Goal: Information Seeking & Learning: Learn about a topic

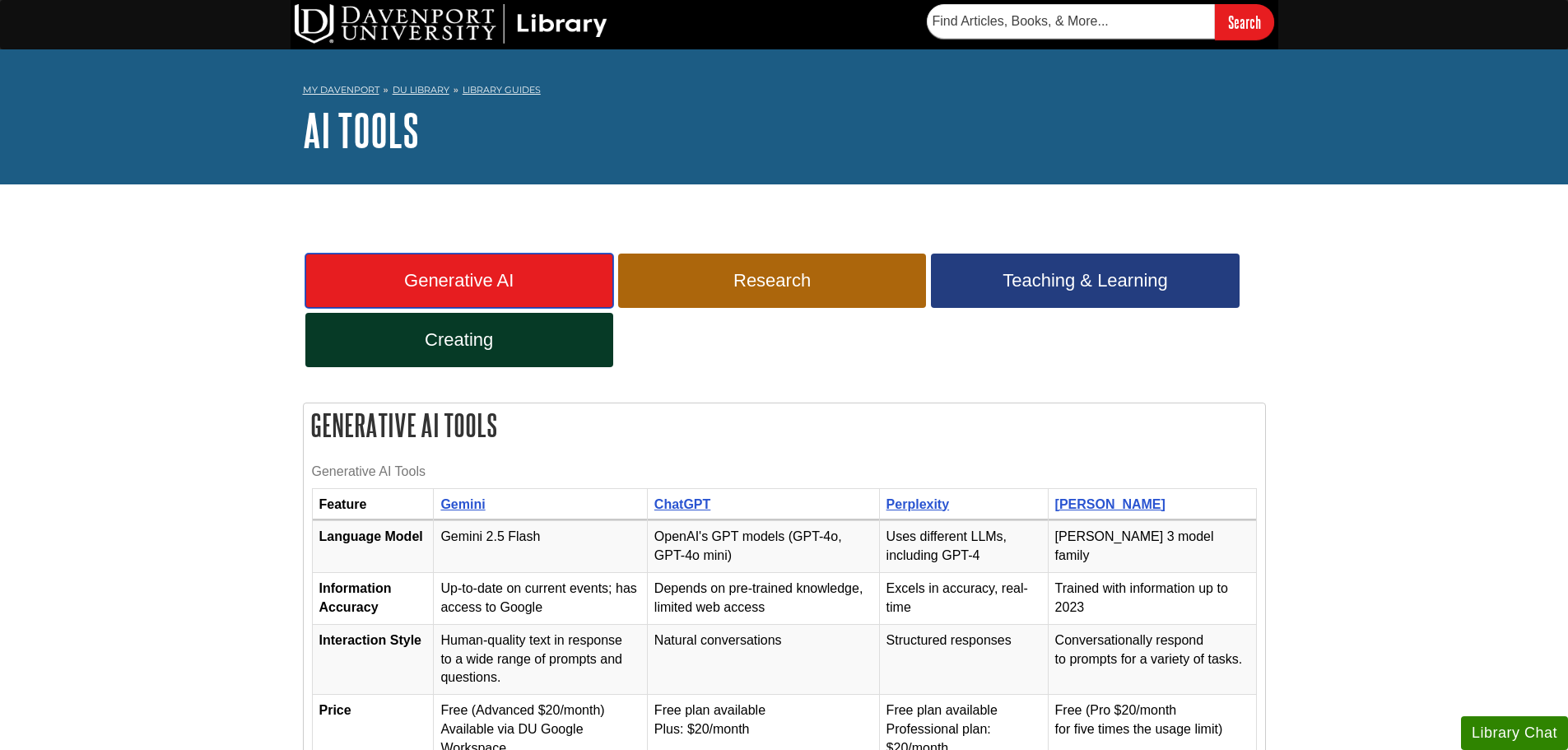
click at [411, 280] on span "Generative AI" at bounding box center [459, 280] width 283 height 21
click at [533, 275] on span "Generative AI" at bounding box center [459, 280] width 283 height 21
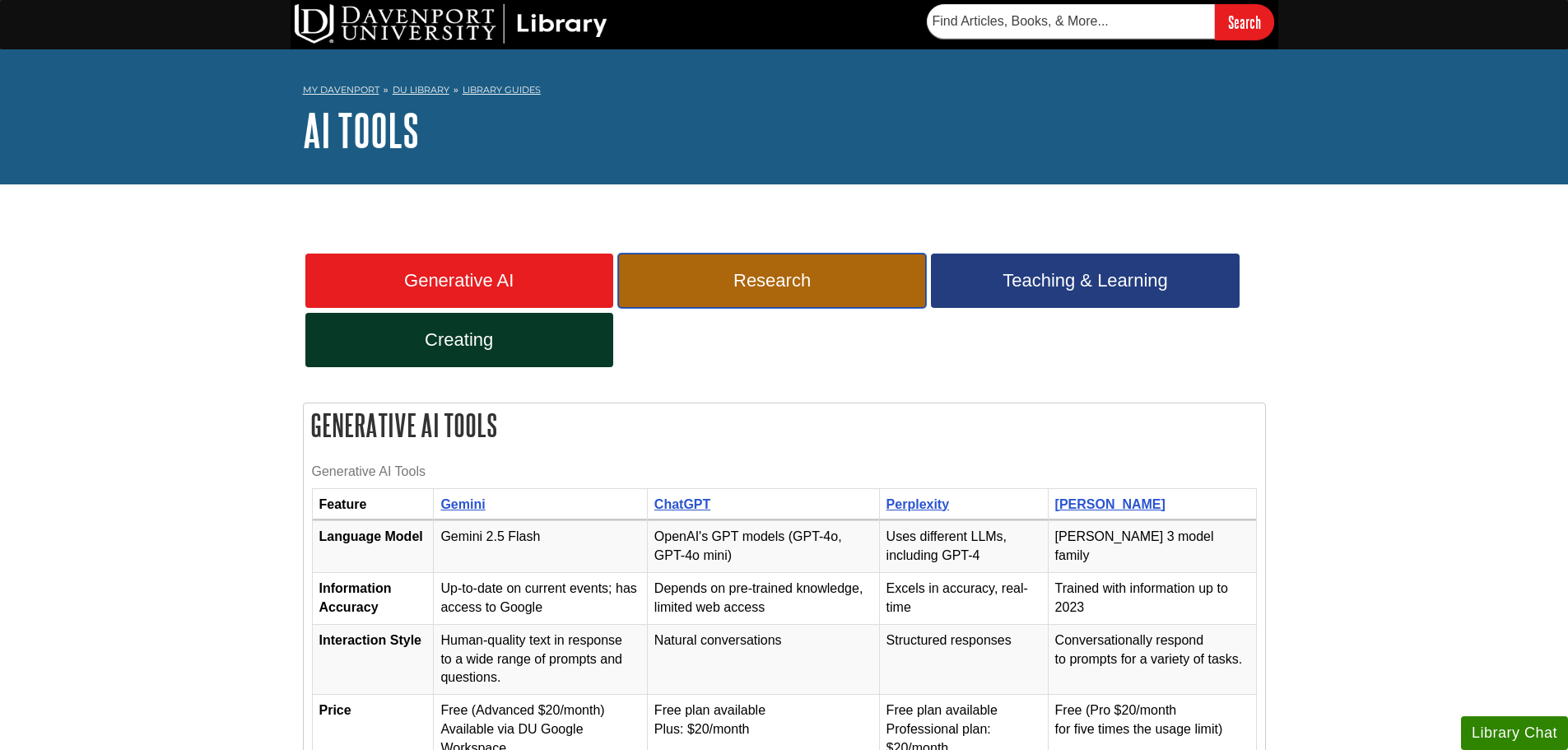
click at [733, 283] on span "Research" at bounding box center [772, 280] width 283 height 21
click at [1106, 289] on span "Teaching & Learning" at bounding box center [1084, 280] width 283 height 21
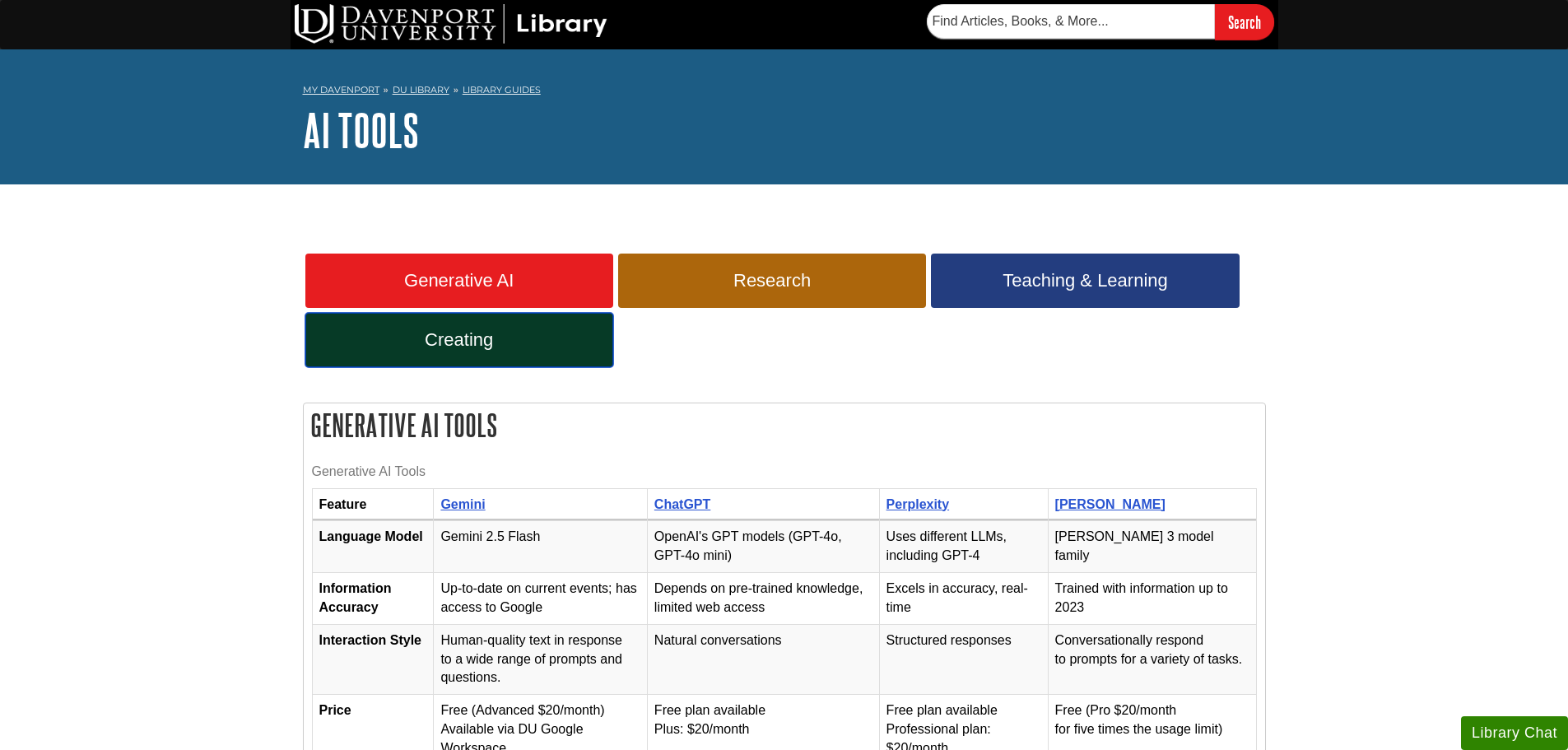
click at [408, 353] on link "Creating" at bounding box center [459, 340] width 308 height 54
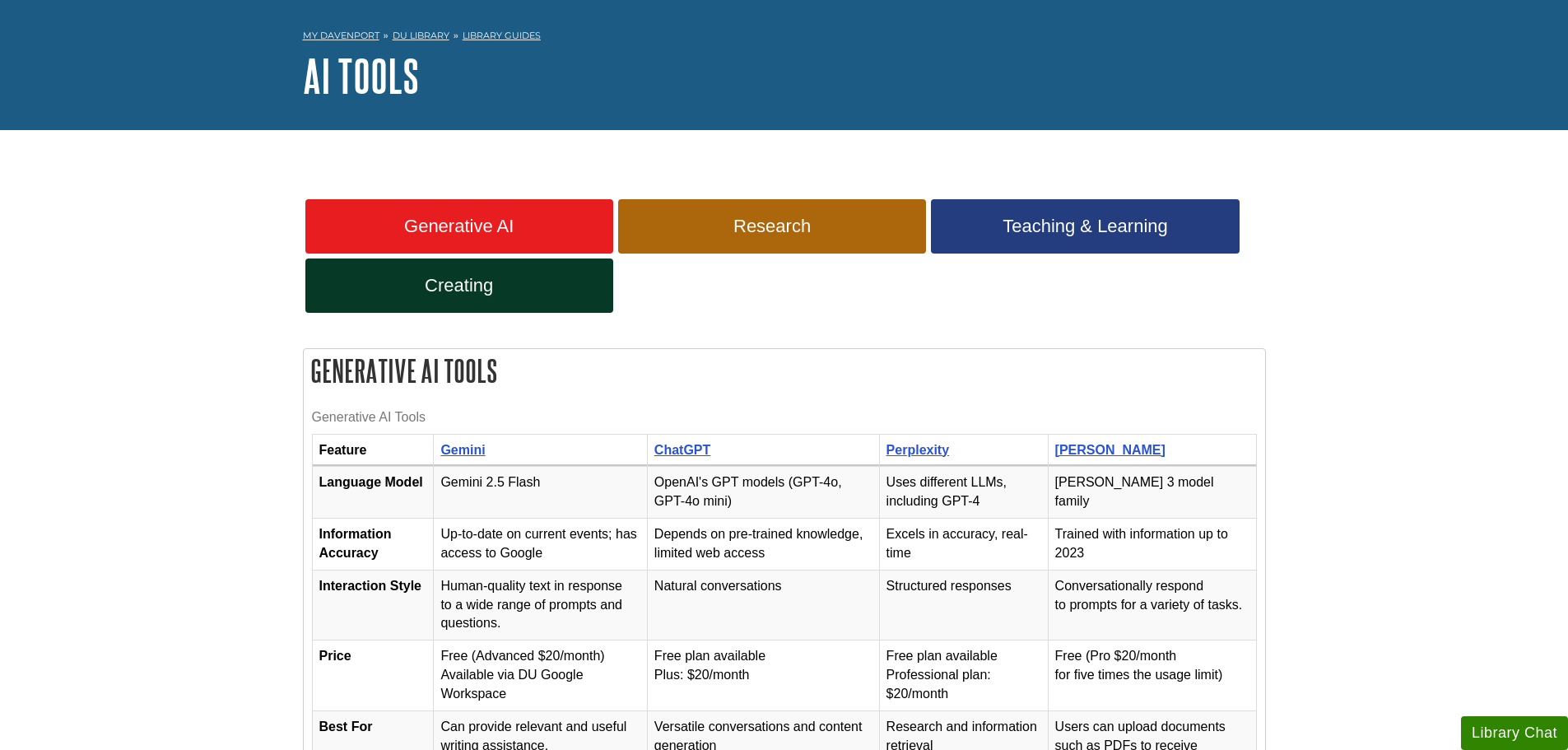
scroll to position [82, 0]
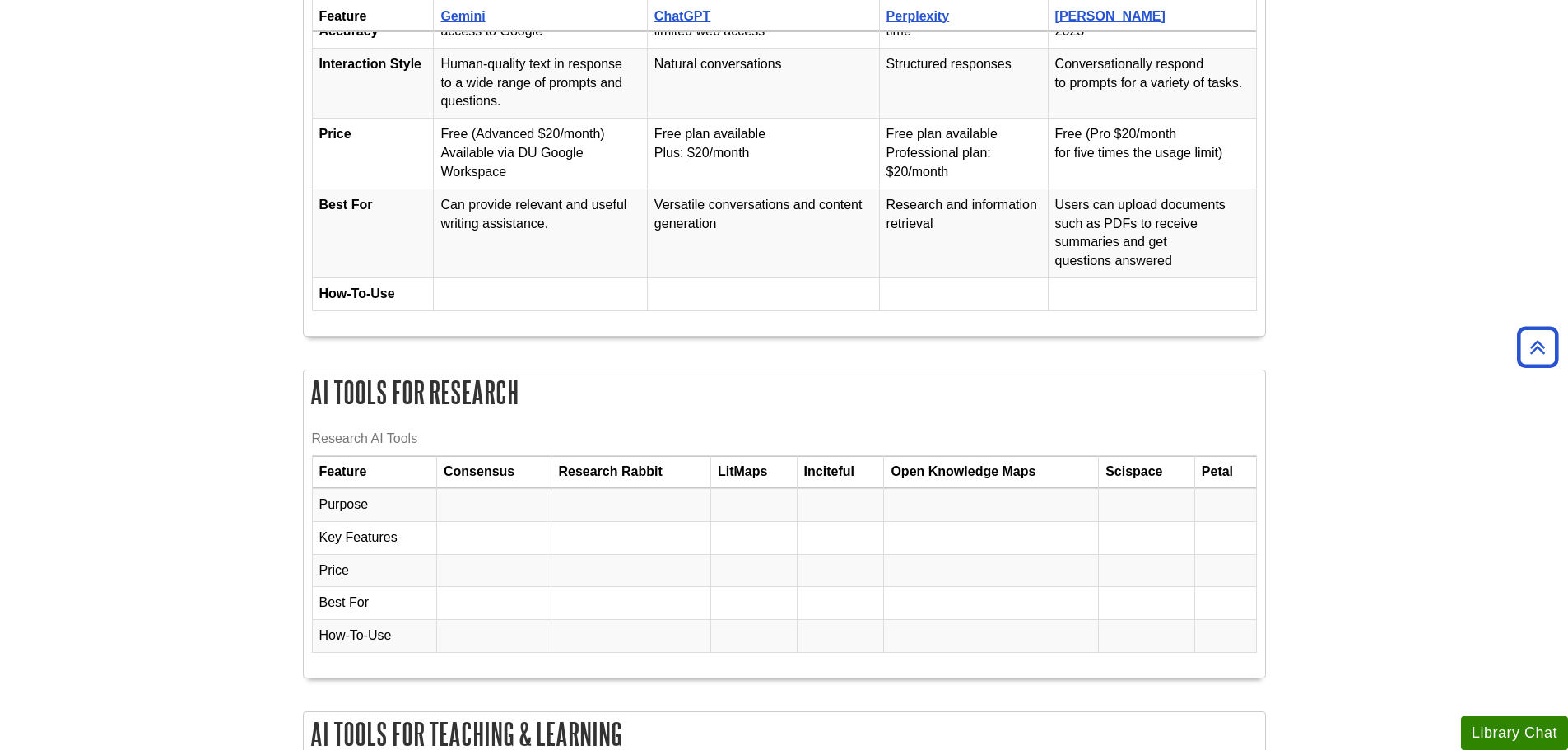
scroll to position [741, 0]
